Goal: Task Accomplishment & Management: Complete application form

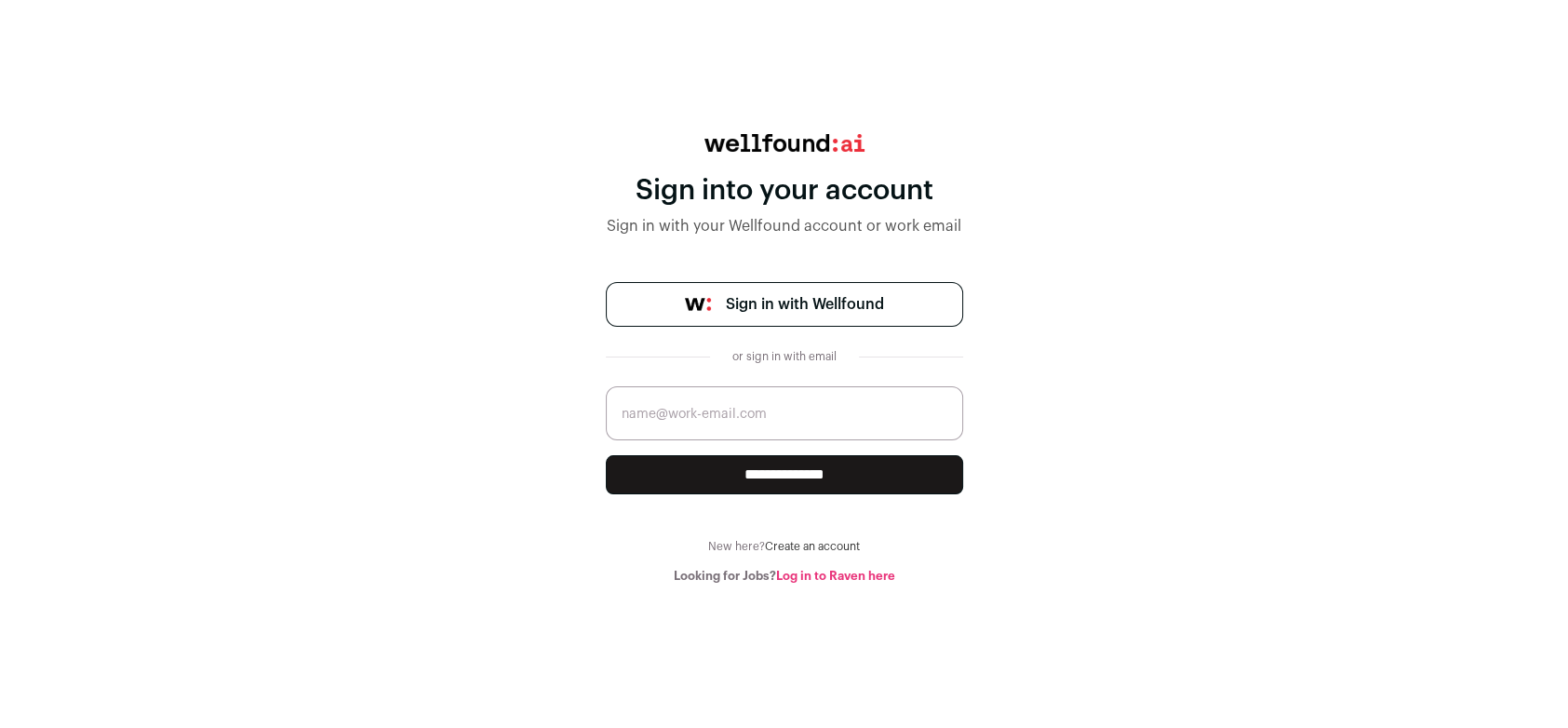
click at [695, 411] on input "email" at bounding box center [785, 413] width 358 height 54
type input "[EMAIL_ADDRESS][DOMAIN_NAME]"
click at [606, 455] on input "**********" at bounding box center [785, 475] width 358 height 39
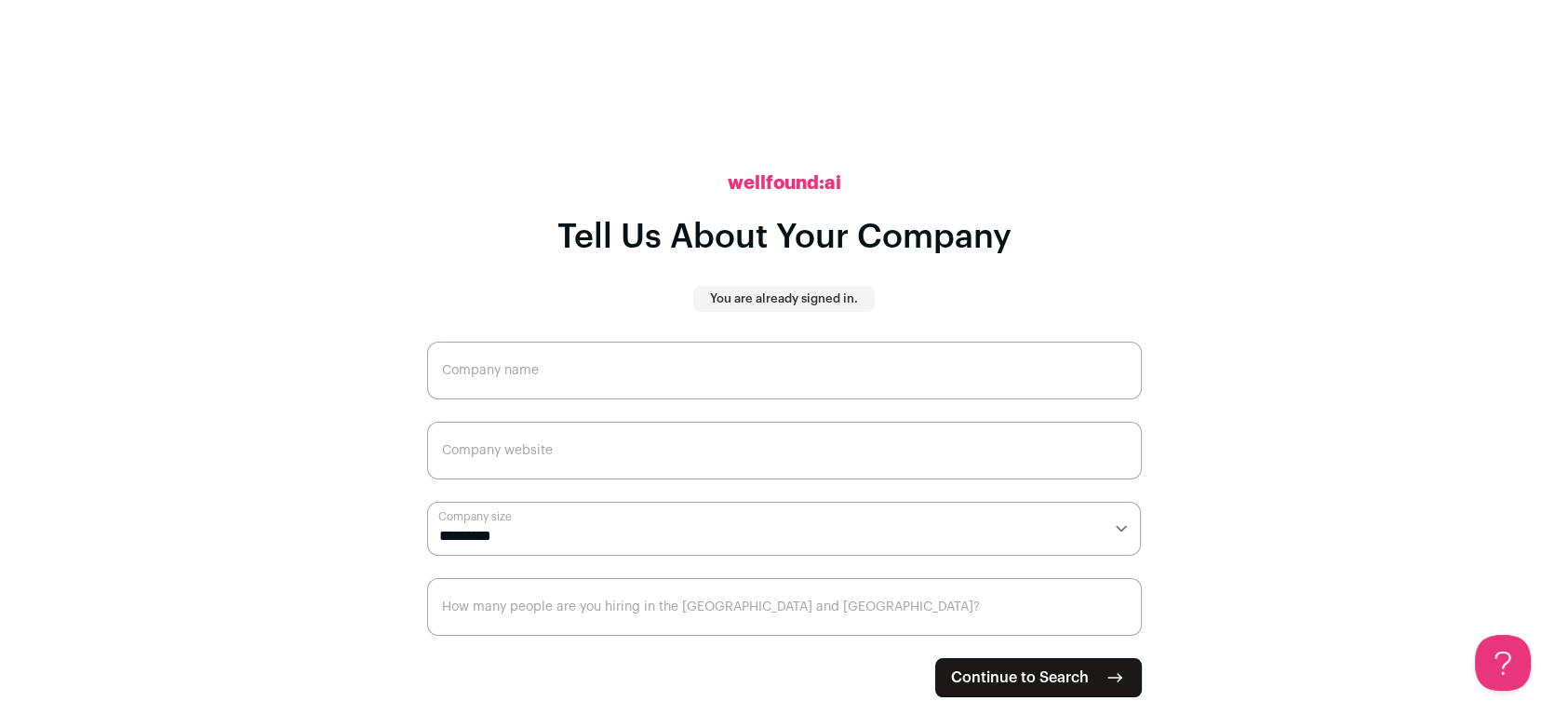
click at [1100, 677] on button "Continue to Search" at bounding box center [1039, 678] width 207 height 39
